Goal: Find specific page/section: Find specific page/section

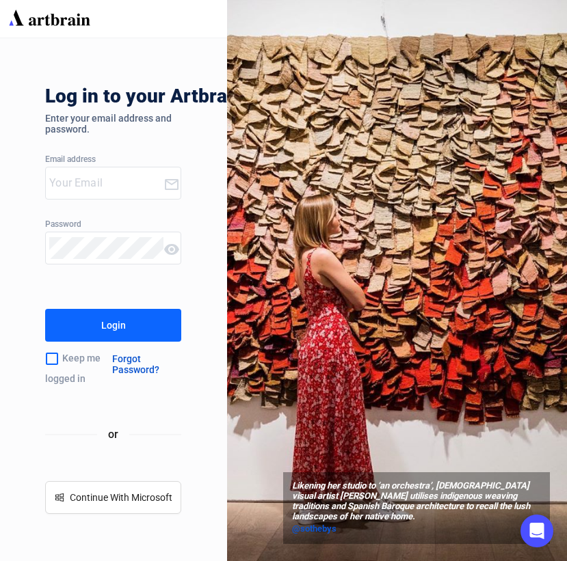
type input "[EMAIL_ADDRESS][PERSON_NAME][DOMAIN_NAME]"
click at [148, 332] on button "Login" at bounding box center [113, 325] width 136 height 33
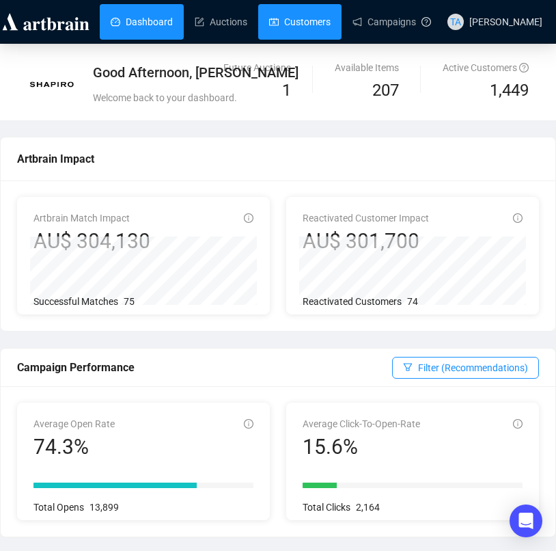
click at [294, 23] on link "Customers" at bounding box center [300, 22] width 62 height 36
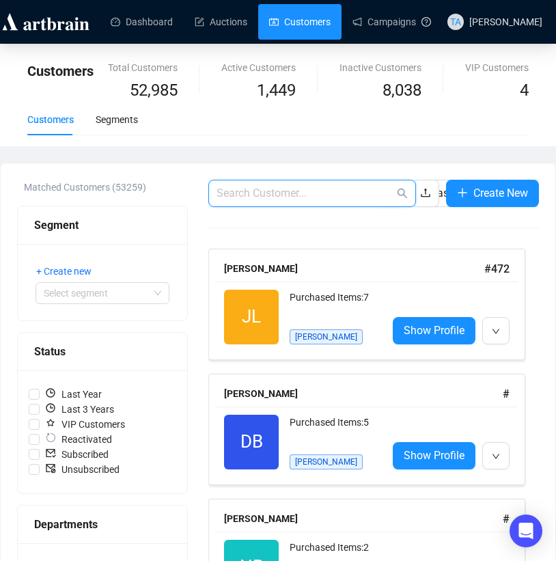
click at [256, 193] on input "text" at bounding box center [306, 193] width 178 height 16
type input "[PERSON_NAME]"
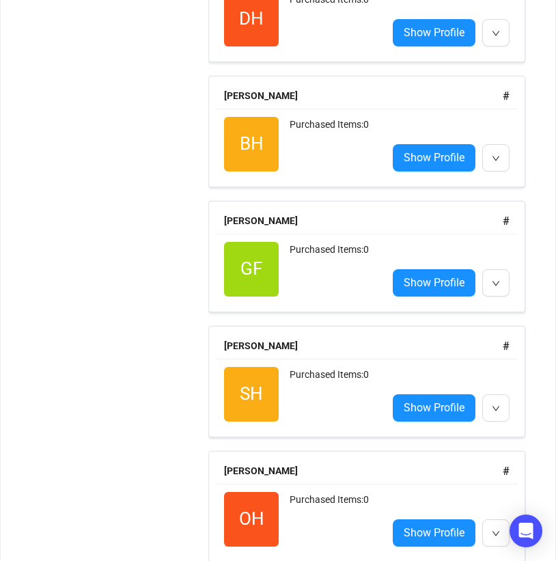
scroll to position [1367, 0]
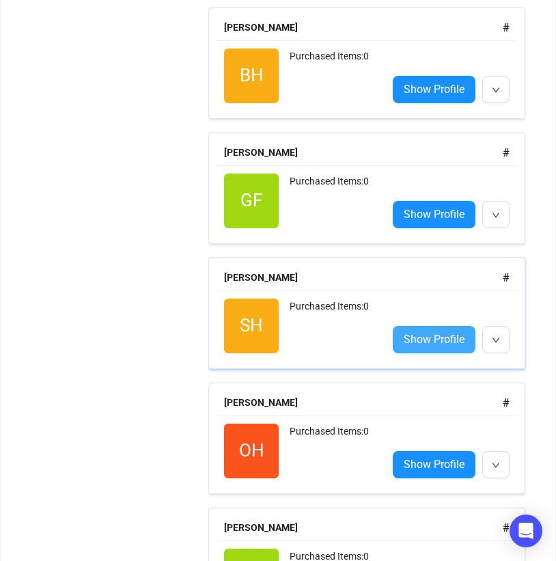
click at [405, 348] on span "Show Profile" at bounding box center [434, 339] width 61 height 17
